Goal: Check status

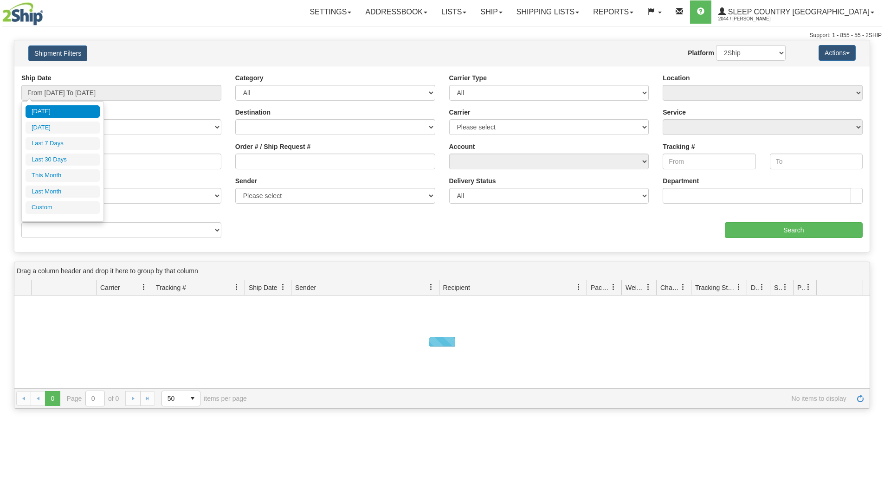
click at [53, 92] on input "From [DATE] To [DATE]" at bounding box center [121, 93] width 200 height 16
click at [49, 156] on li "Last 30 Days" at bounding box center [63, 160] width 74 height 13
type input "From [DATE] To [DATE]"
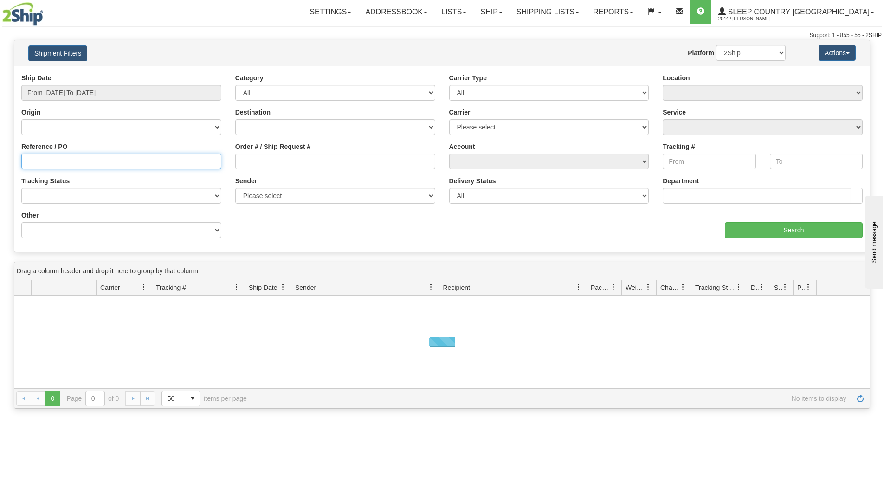
click at [49, 156] on input "Reference / PO" at bounding box center [121, 162] width 200 height 16
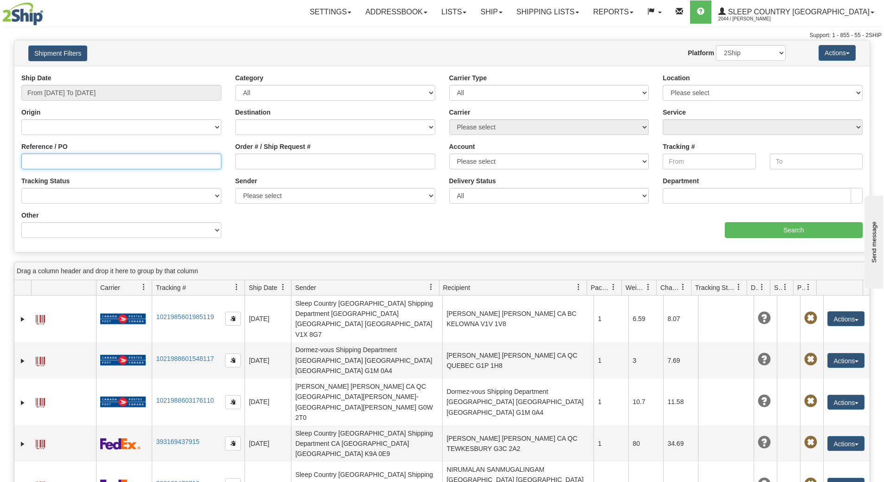
paste input "9000I055849"
type input "9000I055849"
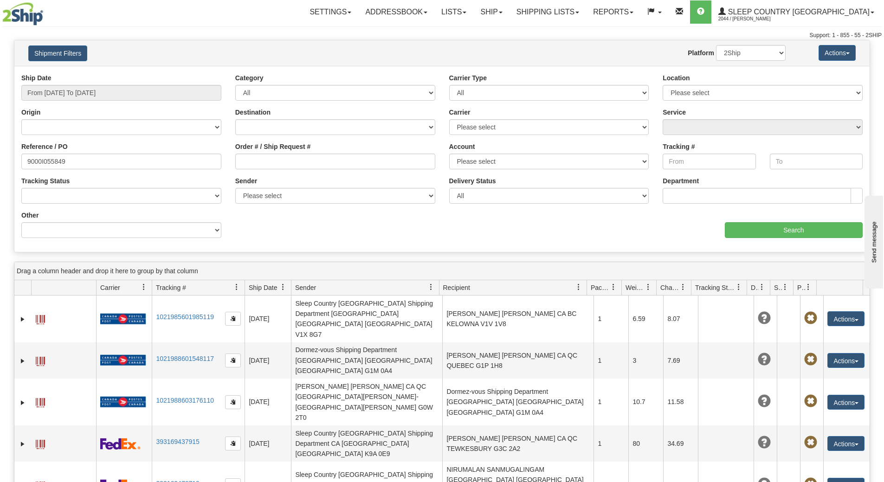
drag, startPoint x: 765, startPoint y: 250, endPoint x: 755, endPoint y: 236, distance: 16.7
click at [764, 250] on div "Ship Date From [DATE] To [DATE] Category All Inbound Outbound Carrier Type All …" at bounding box center [441, 159] width 855 height 186
click at [754, 232] on input "Search" at bounding box center [794, 230] width 138 height 16
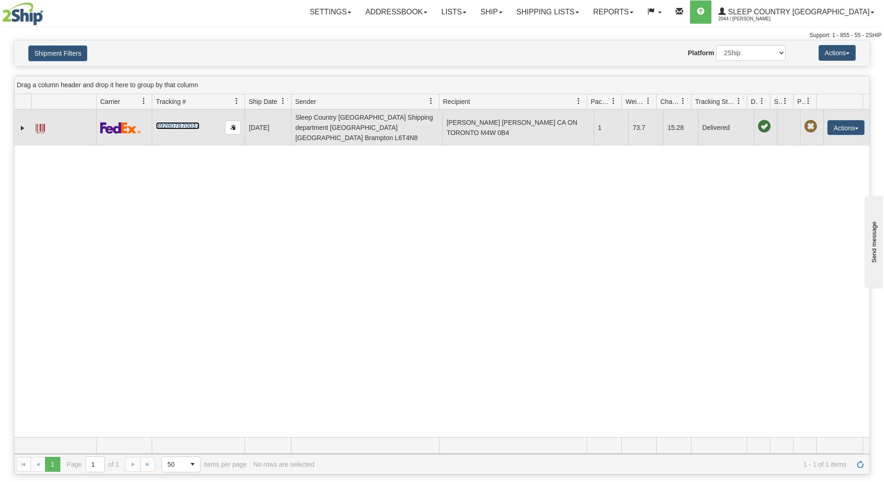
click at [176, 122] on link "392807870037" at bounding box center [177, 125] width 43 height 7
